Goal: Task Accomplishment & Management: Manage account settings

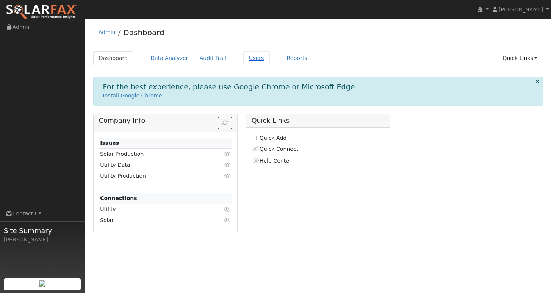
click at [244, 56] on link "Users" at bounding box center [256, 58] width 27 height 14
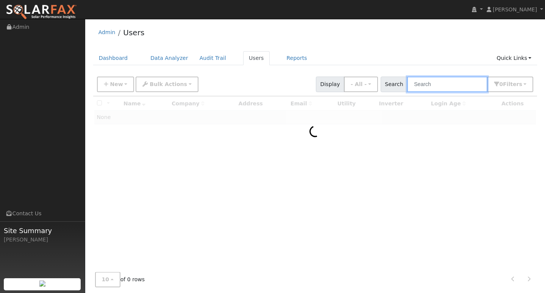
click at [446, 89] on input "text" at bounding box center [447, 85] width 80 height 16
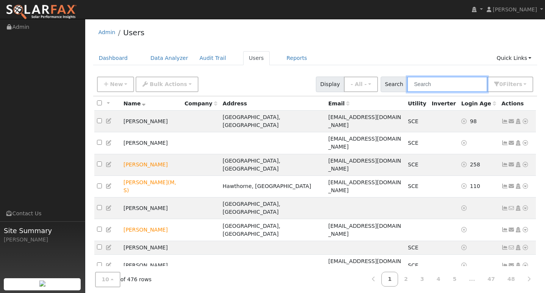
paste input "[EMAIL_ADDRESS][DOMAIN_NAME]"
type input "[EMAIL_ADDRESS][DOMAIN_NAME]"
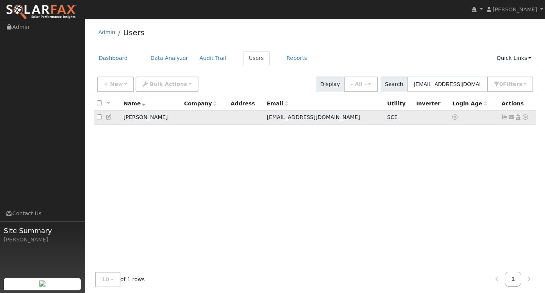
click at [505, 119] on icon at bounding box center [505, 116] width 7 height 5
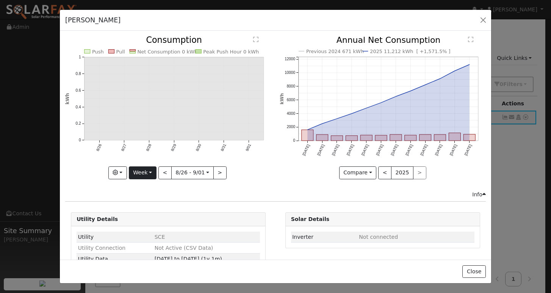
click at [152, 170] on button "Week" at bounding box center [143, 172] width 28 height 13
click at [145, 217] on link "Year" at bounding box center [155, 220] width 53 height 11
type input "[DATE]"
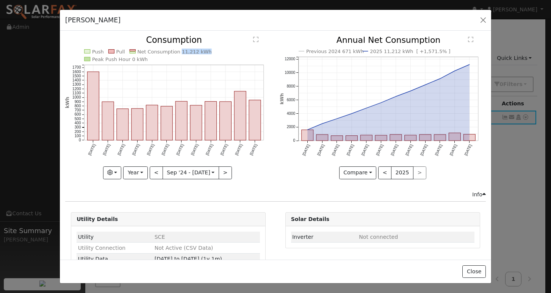
copy text "11,212 kWh"
drag, startPoint x: 174, startPoint y: 51, endPoint x: 199, endPoint y: 52, distance: 24.3
click at [199, 52] on text "Net Consumption 11,212 kWh" at bounding box center [175, 52] width 74 height 6
